Goal: Navigation & Orientation: Find specific page/section

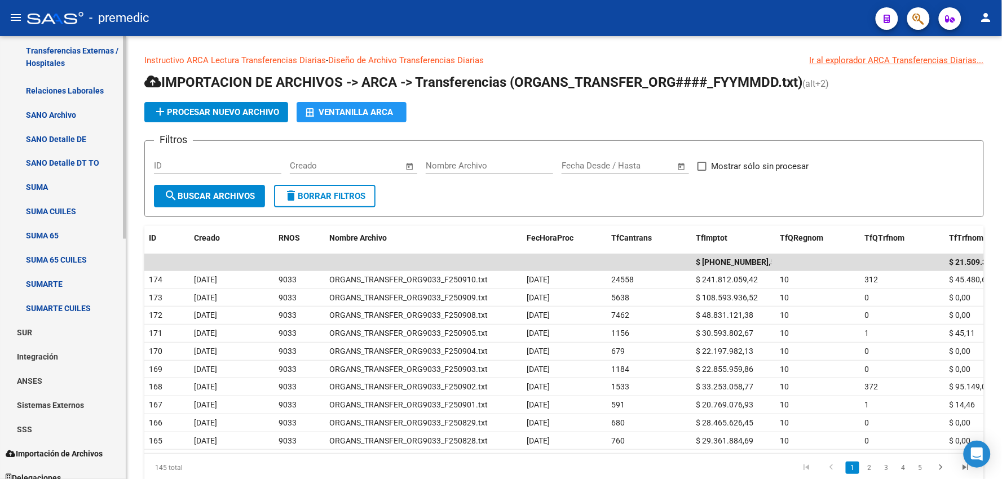
scroll to position [525, 0]
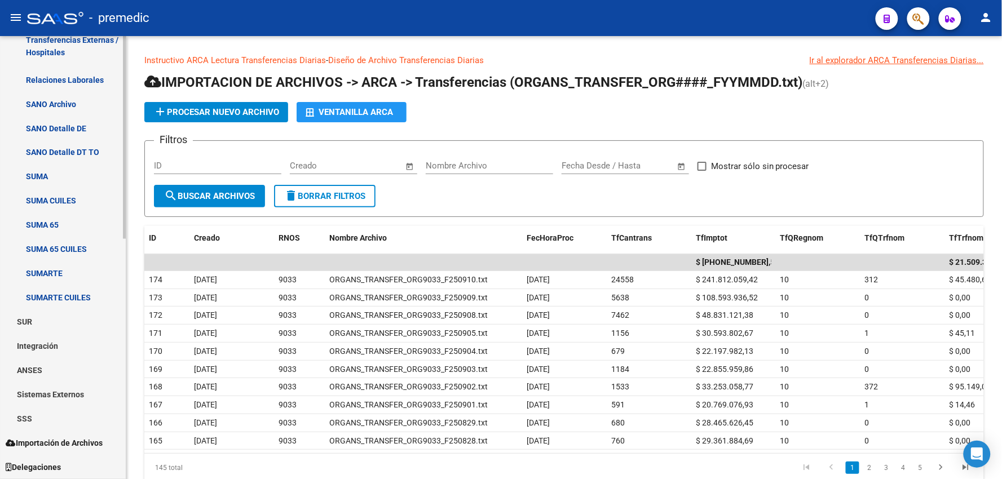
click at [36, 375] on link "ANSES" at bounding box center [63, 371] width 126 height 24
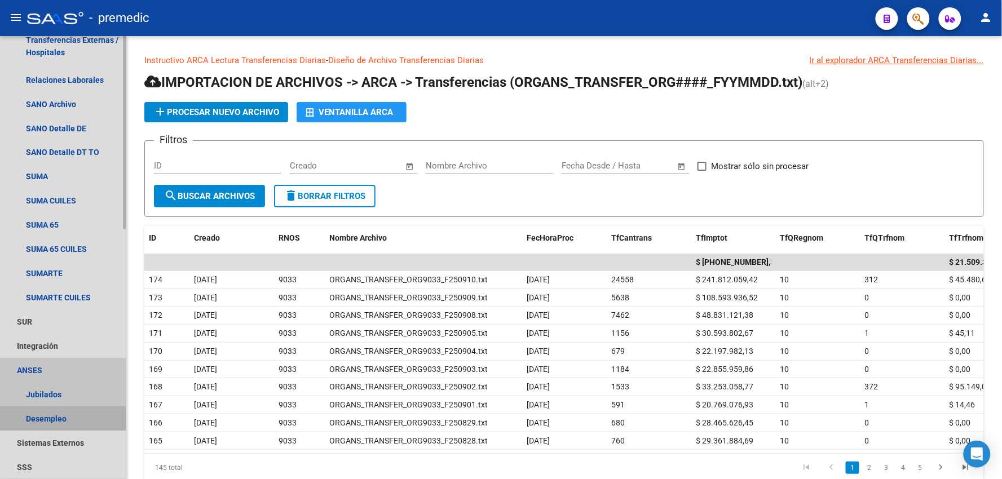
click at [20, 421] on link "Desempleo" at bounding box center [63, 419] width 126 height 24
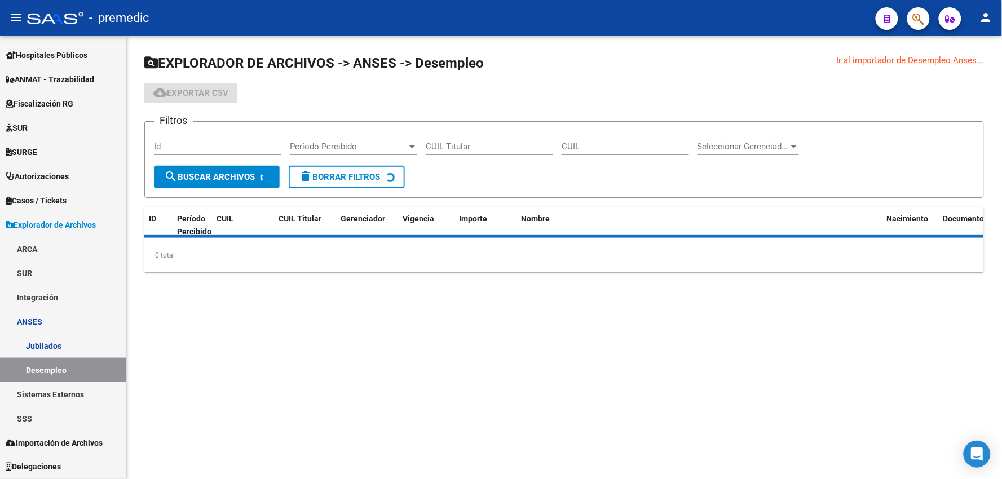
scroll to position [216, 0]
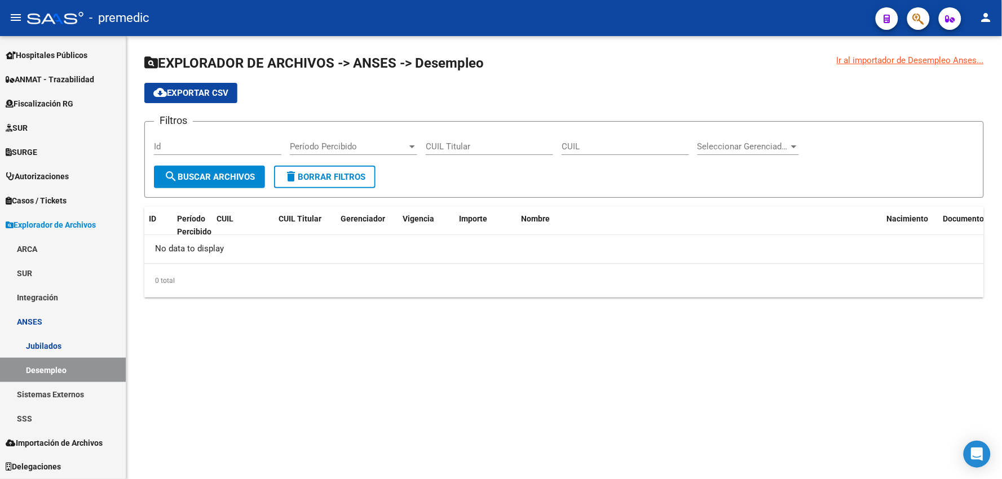
click at [210, 170] on button "search Buscar Archivos" at bounding box center [209, 177] width 111 height 23
click at [55, 367] on link "Desempleo" at bounding box center [63, 370] width 126 height 24
click at [65, 388] on link "Sistemas Externos" at bounding box center [63, 394] width 126 height 24
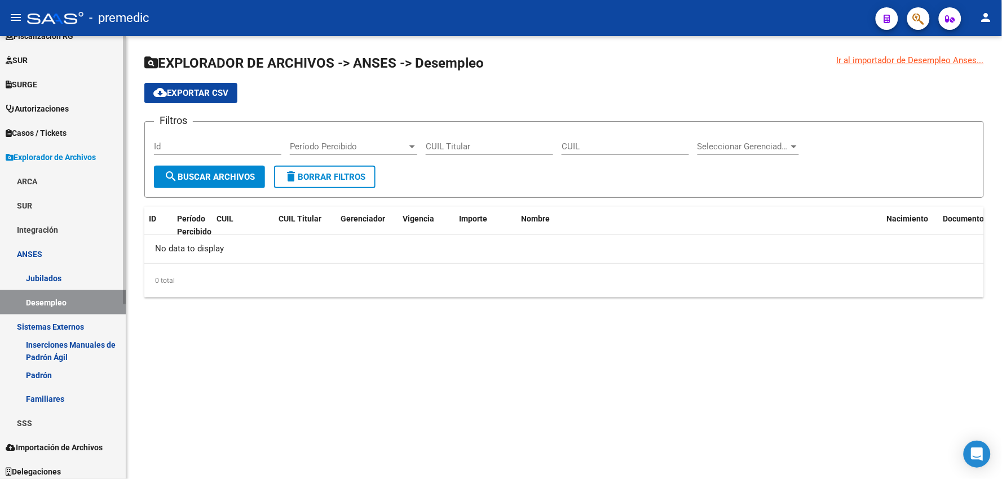
scroll to position [288, 0]
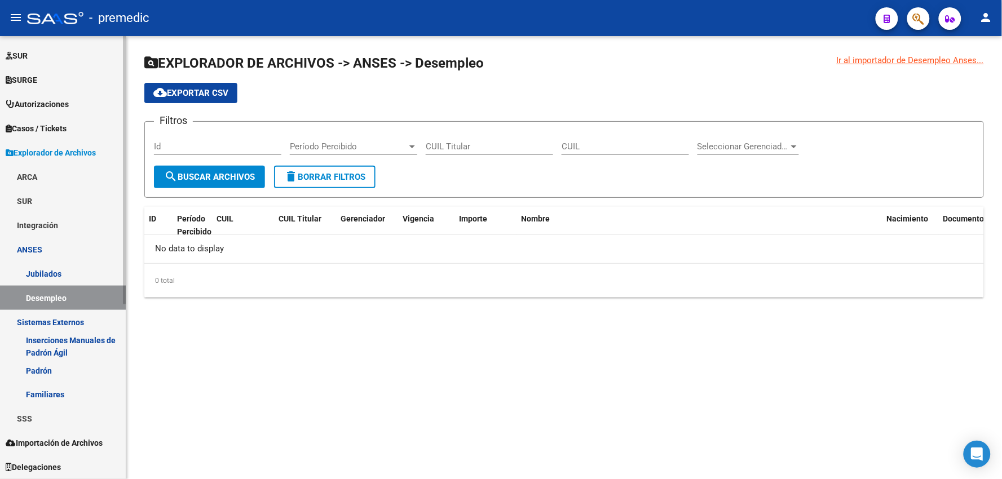
click at [27, 417] on link "SSS" at bounding box center [63, 419] width 126 height 24
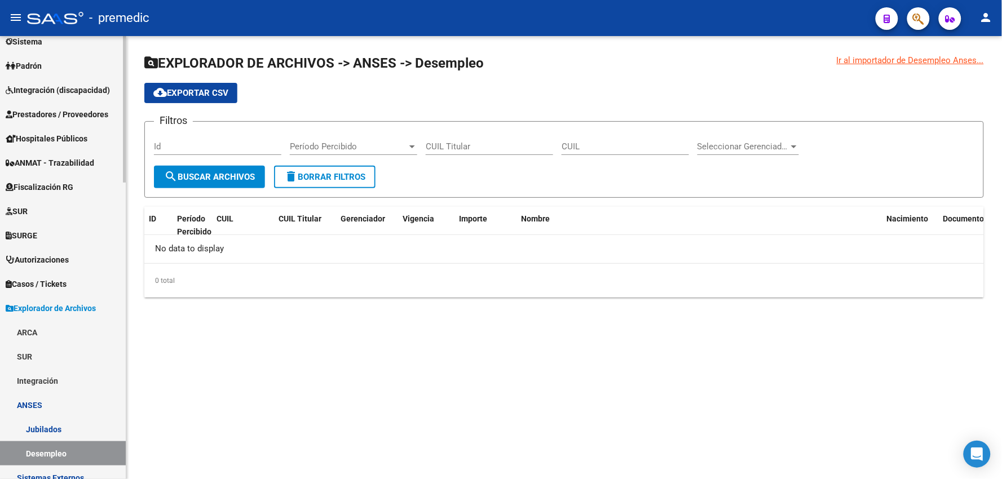
scroll to position [0, 0]
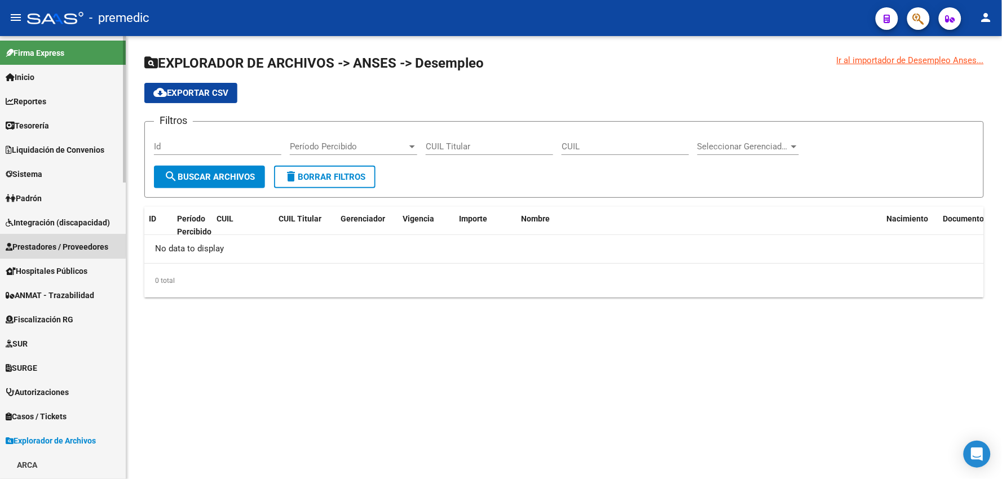
click at [47, 245] on span "Prestadores / Proveedores" at bounding box center [57, 247] width 103 height 12
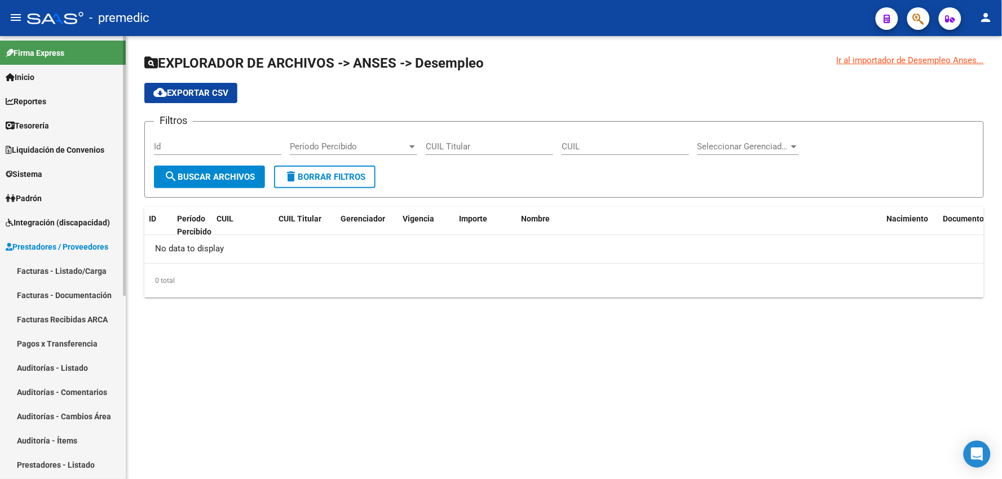
click at [41, 267] on link "Facturas - Listado/Carga" at bounding box center [63, 271] width 126 height 24
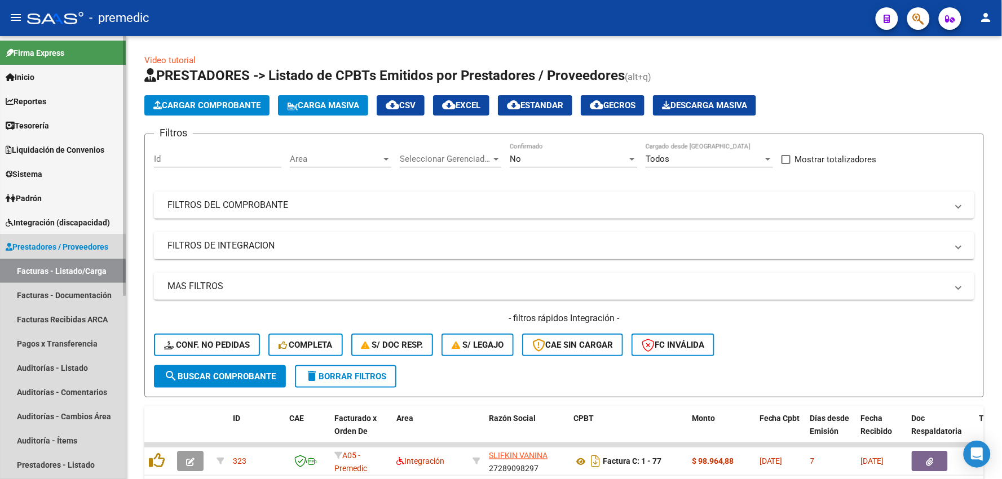
click at [20, 247] on span "Prestadores / Proveedores" at bounding box center [57, 247] width 103 height 12
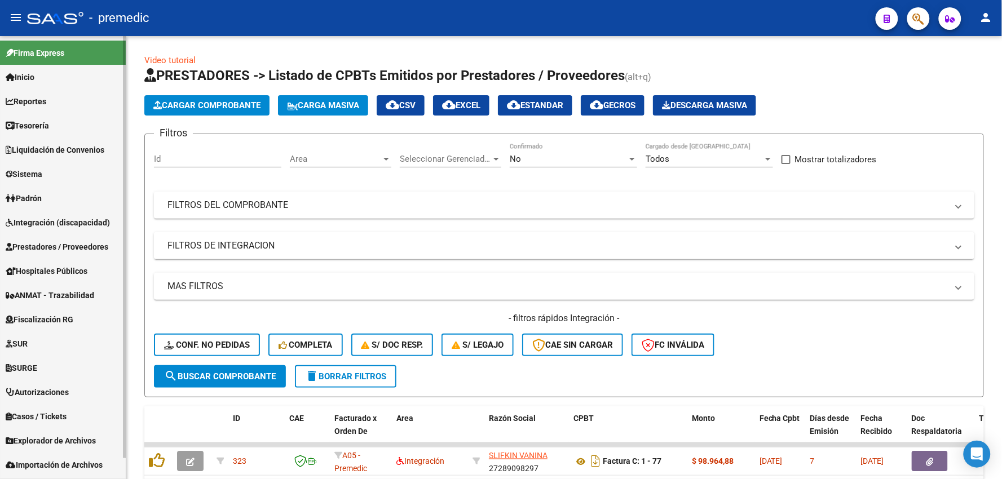
click at [19, 269] on span "Hospitales Públicos" at bounding box center [47, 271] width 82 height 12
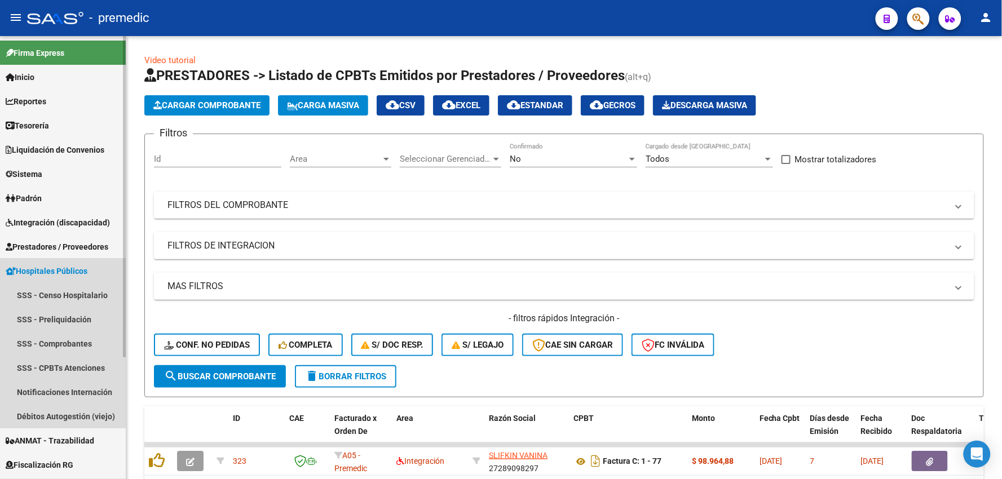
click at [19, 269] on span "Hospitales Públicos" at bounding box center [47, 271] width 82 height 12
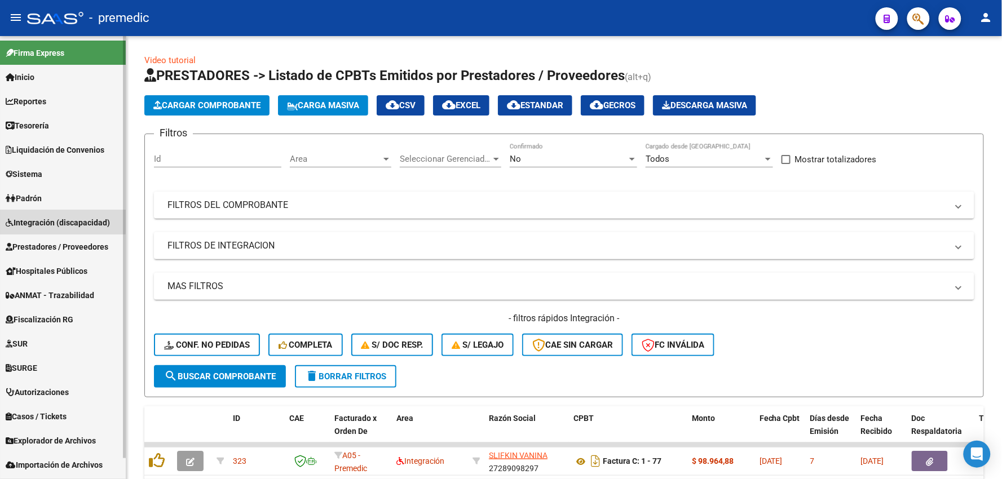
click at [40, 221] on span "Integración (discapacidad)" at bounding box center [58, 223] width 104 height 12
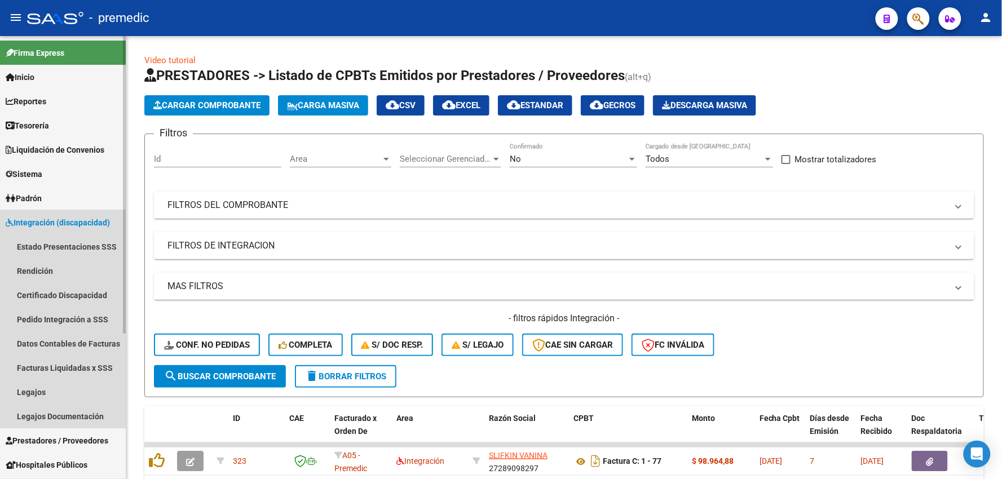
click at [40, 221] on span "Integración (discapacidad)" at bounding box center [58, 223] width 104 height 12
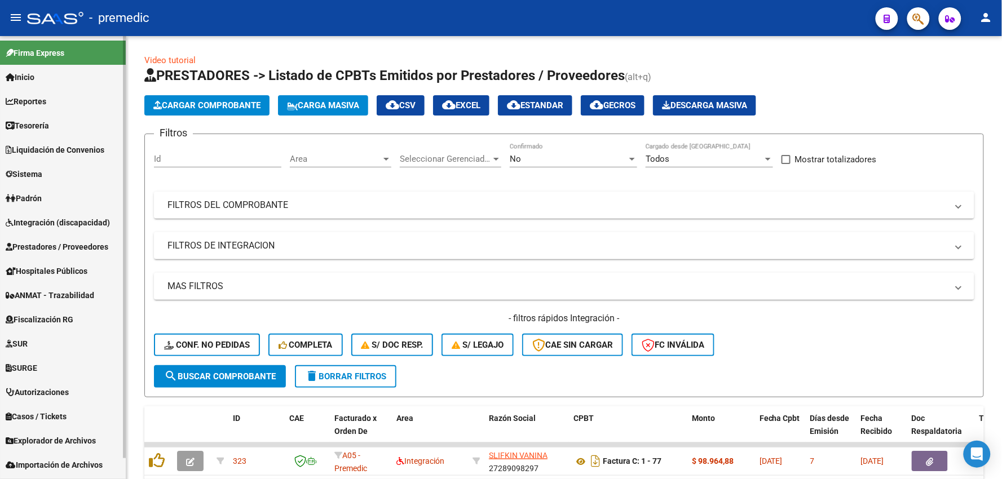
click at [40, 198] on span "Padrón" at bounding box center [24, 198] width 36 height 12
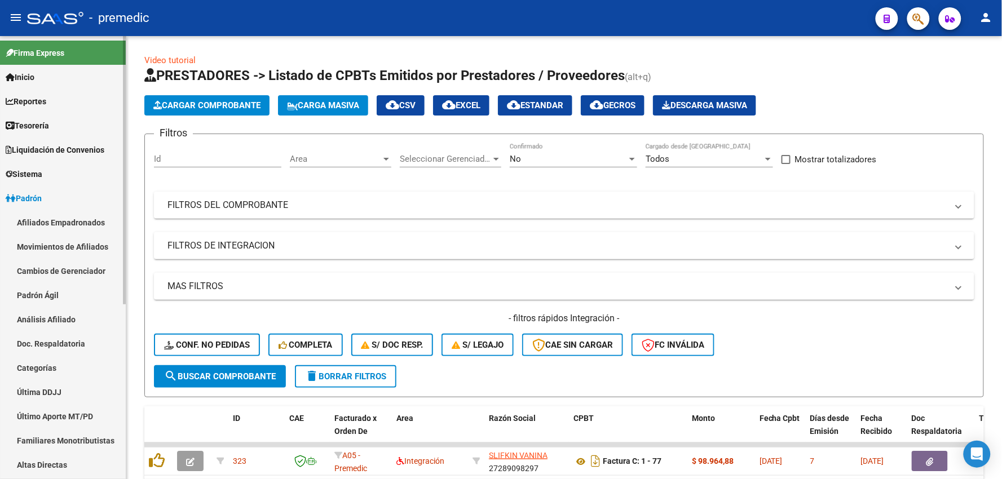
click at [37, 200] on span "Padrón" at bounding box center [24, 198] width 36 height 12
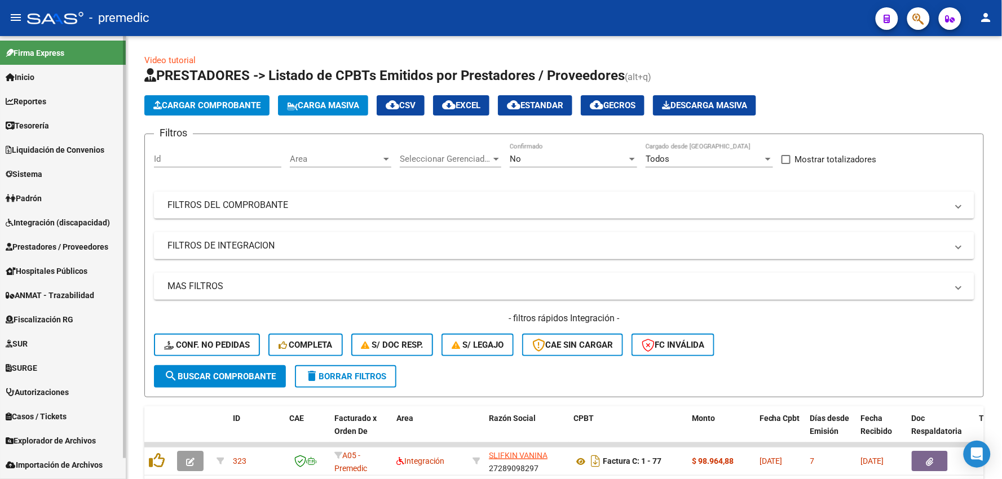
scroll to position [21, 0]
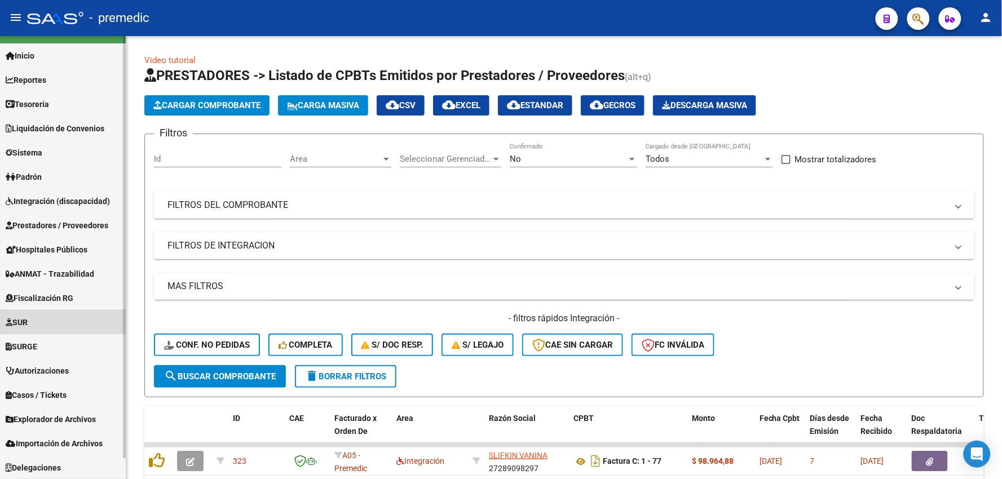
click at [17, 319] on span "SUR" at bounding box center [17, 322] width 22 height 12
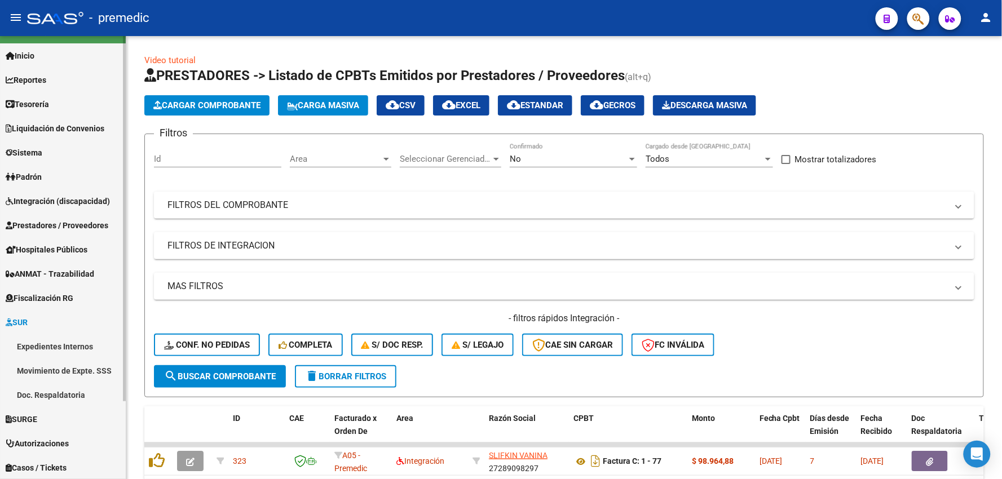
click at [25, 342] on link "Expedientes Internos" at bounding box center [63, 346] width 126 height 24
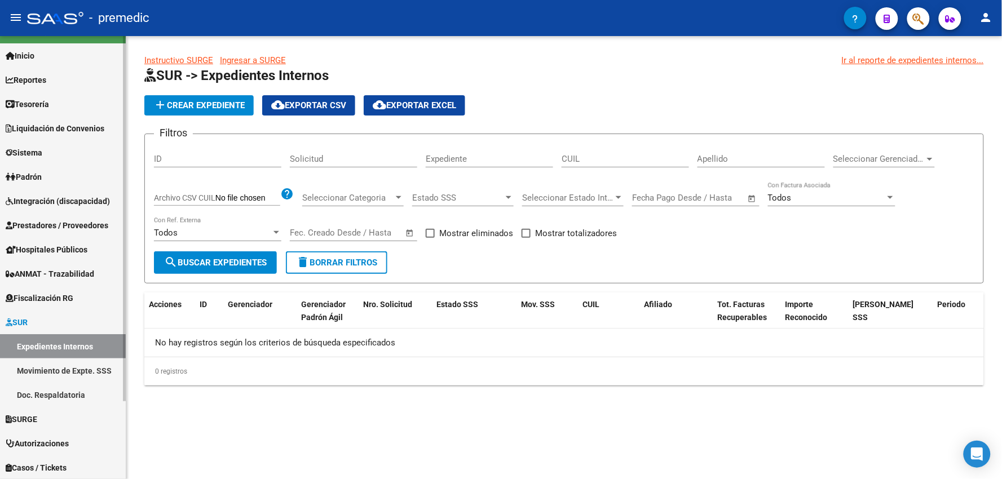
click at [36, 373] on link "Movimiento de Expte. SSS" at bounding box center [63, 371] width 126 height 24
